Goal: Task Accomplishment & Management: Complete application form

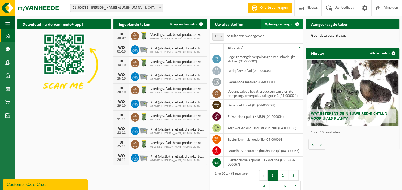
click at [293, 21] on span at bounding box center [297, 24] width 11 height 11
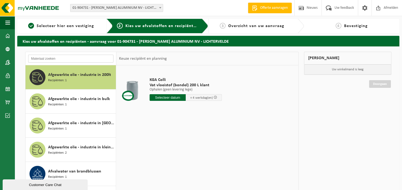
click at [93, 61] on input "text" at bounding box center [70, 59] width 85 height 8
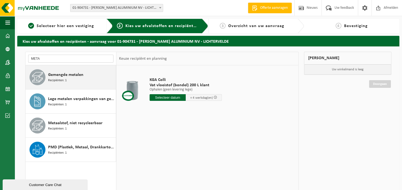
type input "META"
click at [76, 78] on div "Gemengde metalen Recipiënten: 1" at bounding box center [81, 77] width 66 height 16
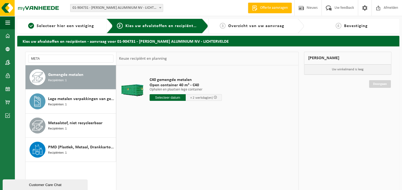
click at [169, 95] on input "text" at bounding box center [168, 97] width 36 height 7
click at [162, 162] on div "30" at bounding box center [163, 162] width 9 height 9
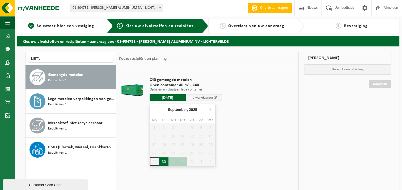
type input "Van 2025-09-30"
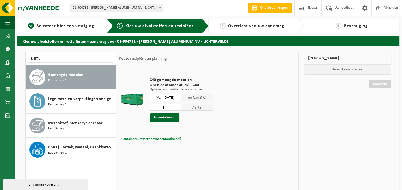
click at [158, 140] on span "Containernummer toevoegen(optioneel)" at bounding box center [152, 139] width 60 height 3
type input "C40-1976"
click at [156, 118] on button "In winkelmand" at bounding box center [164, 118] width 29 height 9
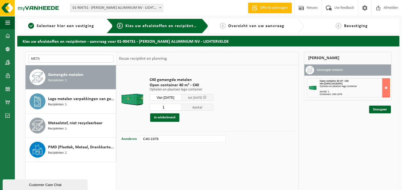
drag, startPoint x: 104, startPoint y: 57, endPoint x: 22, endPoint y: 61, distance: 82.0
click at [23, 61] on div "META Afgewerkte olie - industrie in 200lt Recipiënten: 1 Afgewerkte olie - indu…" at bounding box center [162, 145] width 279 height 186
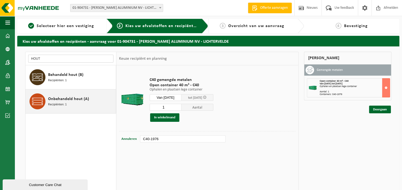
type input "HOUT"
click at [70, 95] on div "Onbehandeld hout (A) Recipiënten: 1" at bounding box center [81, 102] width 66 height 16
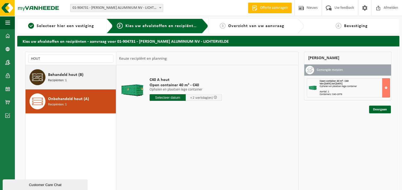
click at [69, 78] on span "Behandeld hout (B)" at bounding box center [65, 75] width 35 height 6
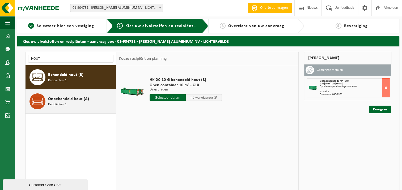
click at [79, 106] on div "Onbehandeld hout (A) Recipiënten: 1" at bounding box center [81, 102] width 66 height 16
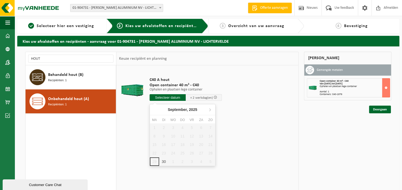
click at [167, 99] on input "text" at bounding box center [168, 97] width 36 height 7
click at [163, 165] on div "30" at bounding box center [163, 162] width 9 height 9
type input "Van 2025-09-30"
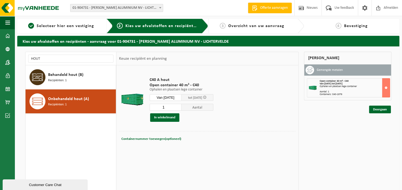
click at [169, 105] on input "1" at bounding box center [166, 107] width 32 height 7
type input "40"
type input "1"
click at [159, 138] on span "Containernummer toevoegen(optioneel)" at bounding box center [152, 139] width 60 height 3
type input "C40-1523"
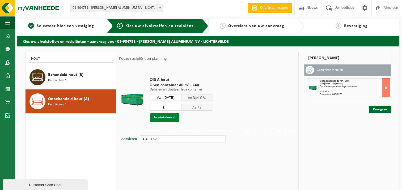
click at [160, 115] on button "In winkelmand" at bounding box center [164, 118] width 29 height 9
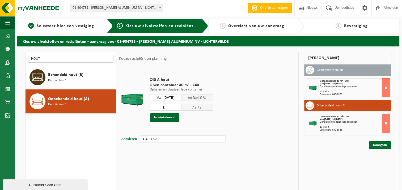
drag, startPoint x: 67, startPoint y: 56, endPoint x: 52, endPoint y: 56, distance: 14.9
click at [52, 56] on input "HOUT" at bounding box center [70, 59] width 85 height 8
drag, startPoint x: 59, startPoint y: 56, endPoint x: -45, endPoint y: 56, distance: 103.5
click at [0, 56] on html "Vestiging: 01-904731 - REMI CLAEYS ALUMINIUM NV - LICHTERVELDE 01-904731 - REMI…" at bounding box center [201, 95] width 402 height 190
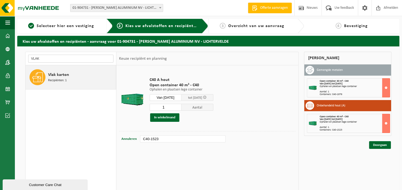
type input "VLAK"
click at [63, 75] on span "Vlak karton" at bounding box center [58, 75] width 21 height 6
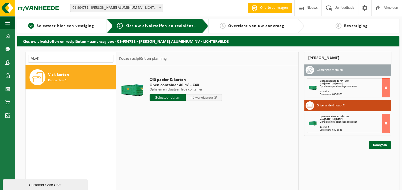
click at [167, 98] on input "text" at bounding box center [168, 97] width 36 height 7
click at [163, 160] on div "30" at bounding box center [163, 162] width 9 height 9
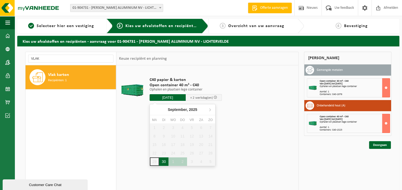
type input "Van 2025-09-30"
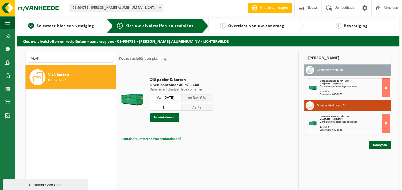
click at [138, 139] on span "Containernummer toevoegen(optioneel)" at bounding box center [152, 139] width 60 height 3
type input "C40-2100"
click at [170, 120] on button "In winkelmand" at bounding box center [164, 118] width 29 height 9
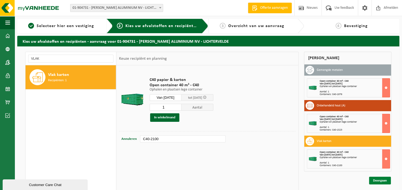
click at [389, 181] on link "Doorgaan" at bounding box center [380, 181] width 22 height 8
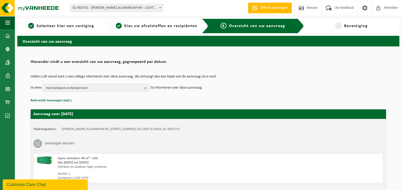
click at [95, 87] on span "Kies bestaand contactpersoon" at bounding box center [94, 88] width 96 height 8
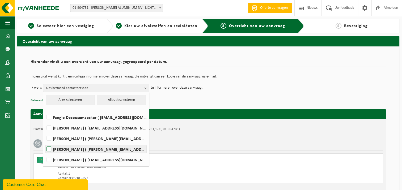
click at [66, 152] on label "[PERSON_NAME] ( [PERSON_NAME][EMAIL_ADDRESS][DOMAIN_NAME] )" at bounding box center [95, 149] width 101 height 8
click at [45, 143] on input "[PERSON_NAME] ( [PERSON_NAME][EMAIL_ADDRESS][DOMAIN_NAME] )" at bounding box center [44, 143] width 0 height 0
checkbox input "true"
click at [228, 92] on div "Indien u dit wenst kunt u een collega informeren over deze aanvraag, die ontvan…" at bounding box center [209, 84] width 356 height 28
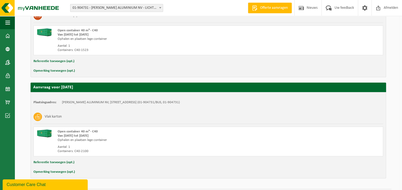
scroll to position [244, 0]
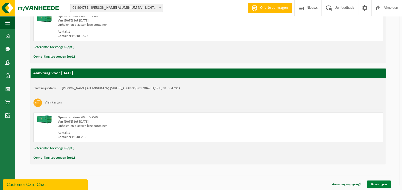
click at [385, 183] on link "Bevestigen" at bounding box center [379, 185] width 24 height 8
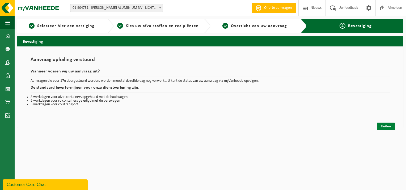
click at [390, 127] on link "Sluiten" at bounding box center [386, 127] width 18 height 8
